Goal: Information Seeking & Learning: Learn about a topic

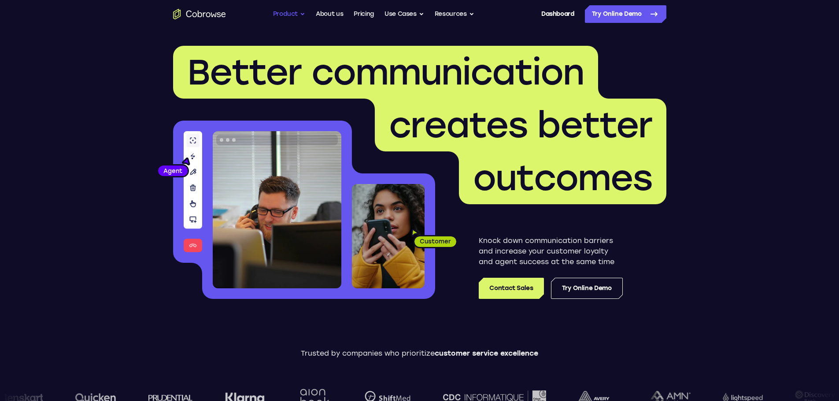
click at [304, 15] on ul "Go back Powerful, Flexible and Trustworthy. Avoid all extra friction for both A…" at bounding box center [373, 14] width 201 height 18
click at [299, 15] on button "Product" at bounding box center [289, 14] width 33 height 18
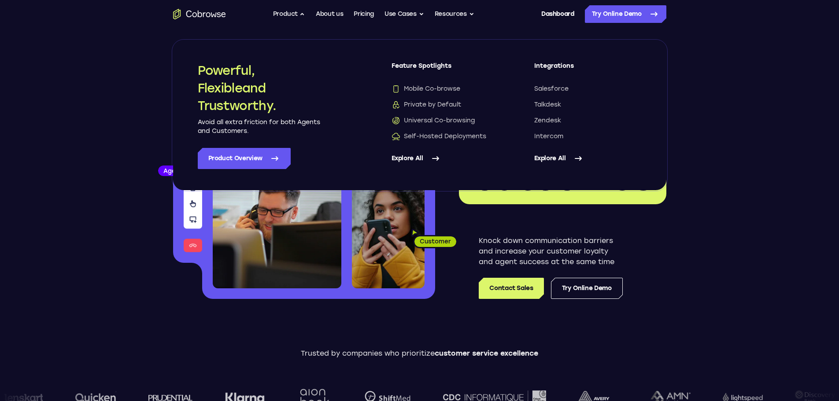
click at [698, 230] on header "Better communication creates better outcomes Customer Agent Agent Knock down co…" at bounding box center [420, 176] width 564 height 296
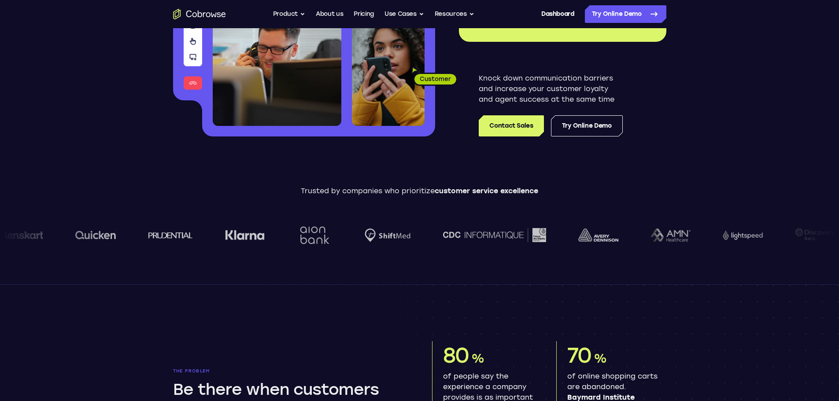
scroll to position [132, 0]
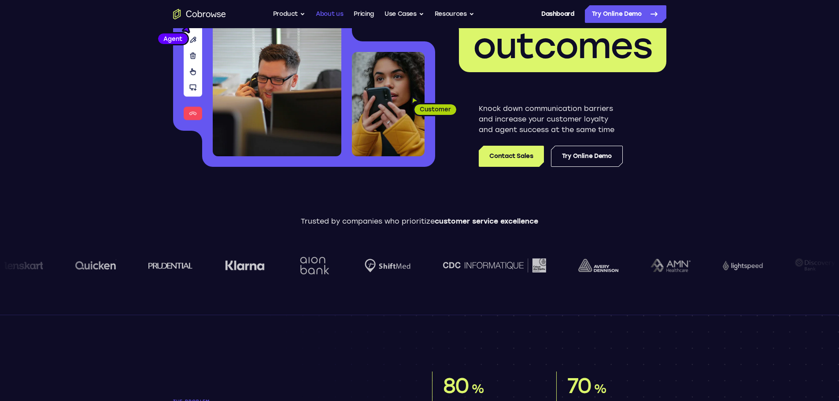
click at [331, 16] on link "About us" at bounding box center [329, 14] width 27 height 18
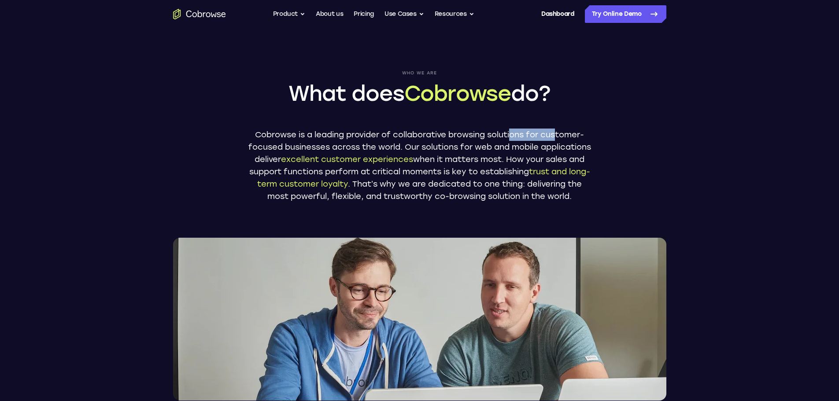
drag, startPoint x: 520, startPoint y: 136, endPoint x: 560, endPoint y: 137, distance: 40.5
click at [557, 136] on p "Cobrowse is a leading provider of collaborative browsing solutions for customer…" at bounding box center [420, 166] width 344 height 74
